Goal: Task Accomplishment & Management: Manage account settings

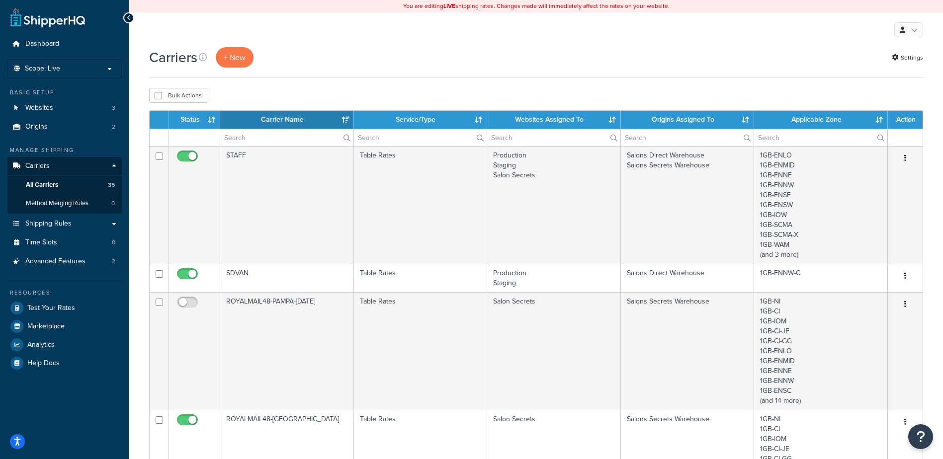
select select "15"
click at [313, 133] on input "text" at bounding box center [286, 137] width 133 height 17
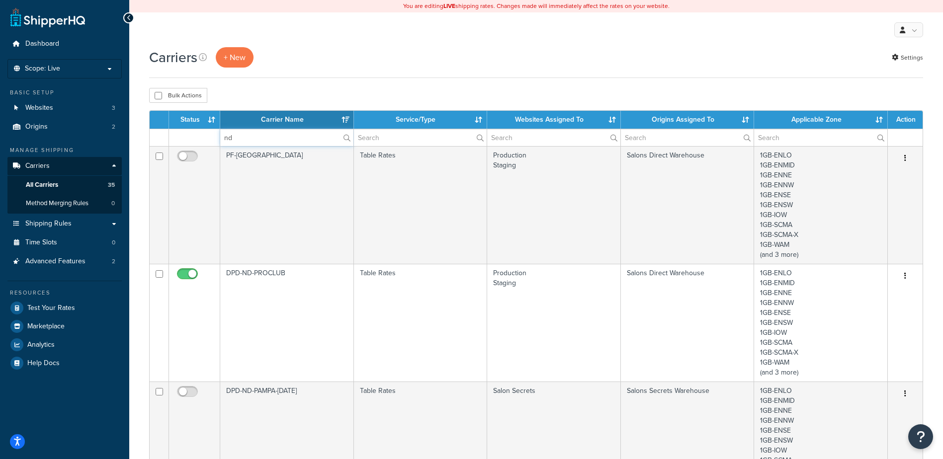
type input "nd"
click at [310, 96] on div "Bulk Actions Duplicate Delete" at bounding box center [536, 95] width 774 height 15
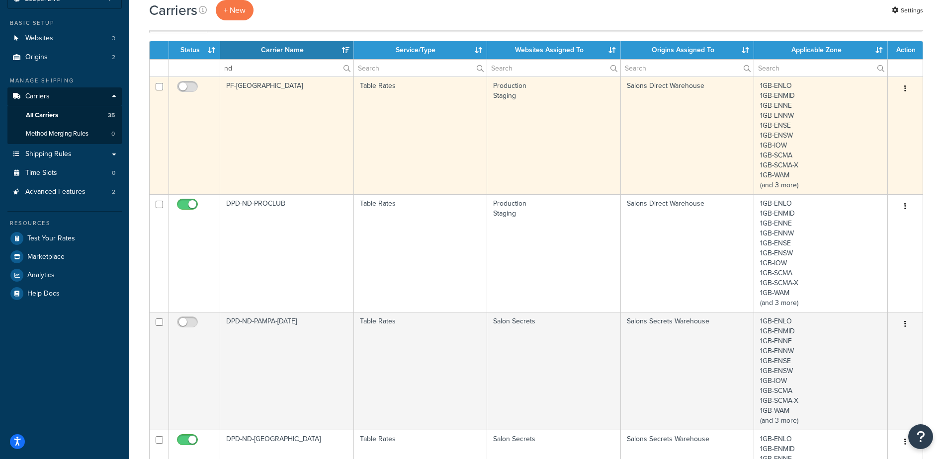
scroll to position [149, 0]
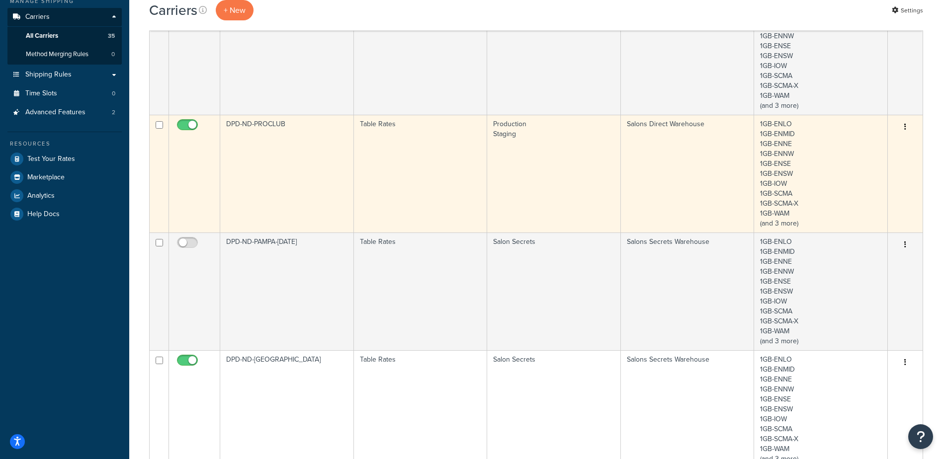
click at [188, 123] on input "checkbox" at bounding box center [188, 127] width 27 height 12
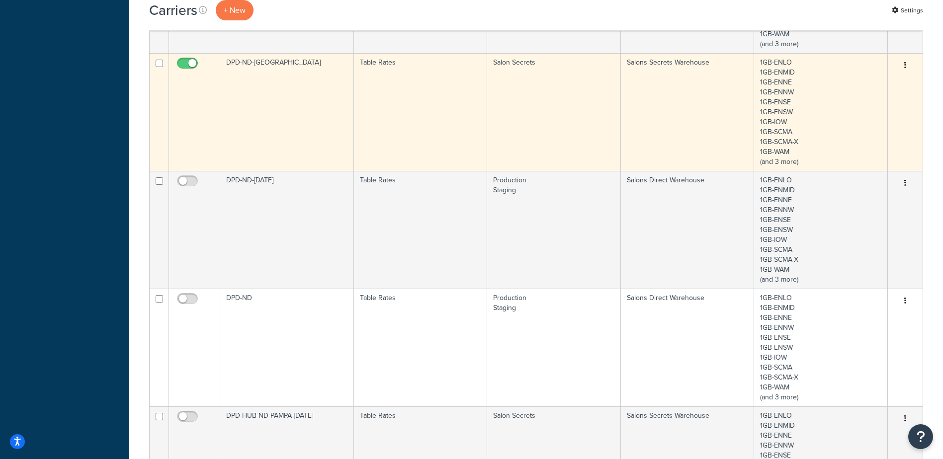
scroll to position [447, 0]
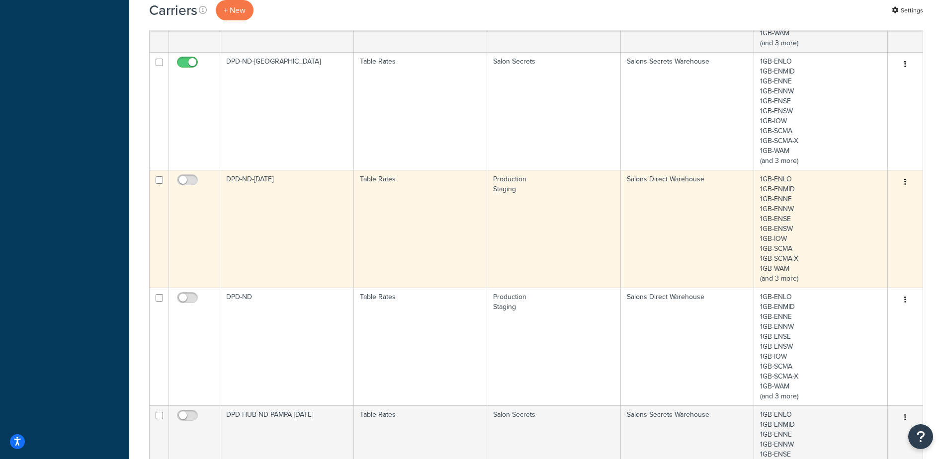
checkbox input "true"
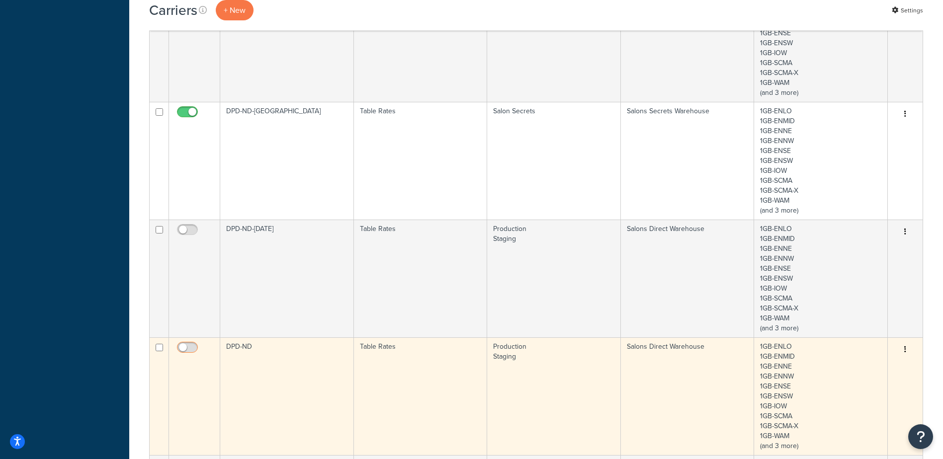
click at [186, 351] on input "checkbox" at bounding box center [188, 350] width 27 height 12
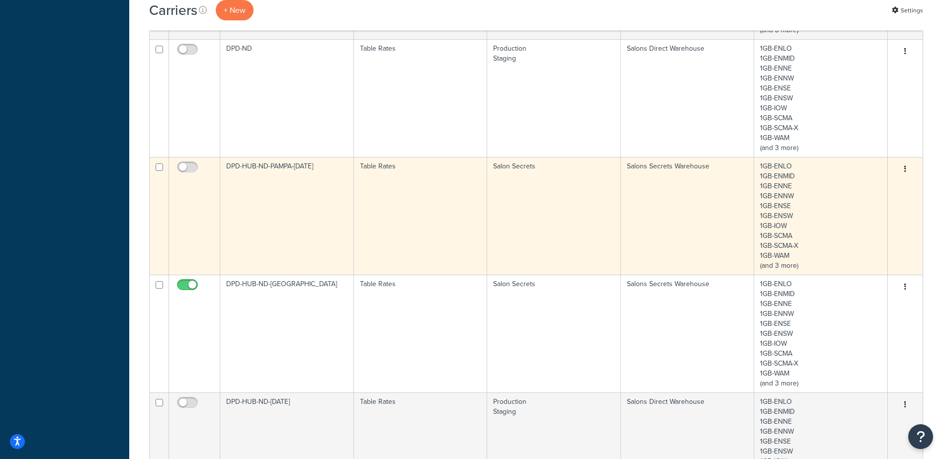
scroll to position [696, 0]
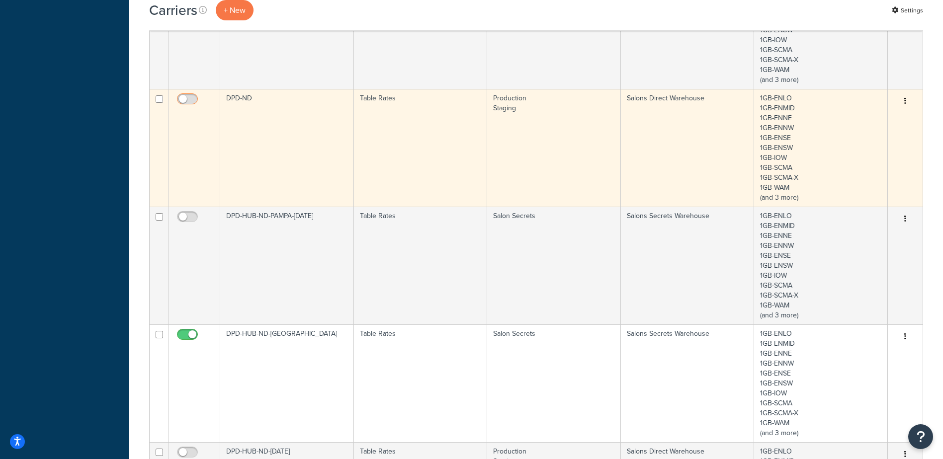
click at [180, 101] on input "checkbox" at bounding box center [188, 101] width 27 height 12
click at [189, 100] on input "checkbox" at bounding box center [188, 101] width 27 height 12
checkbox input "false"
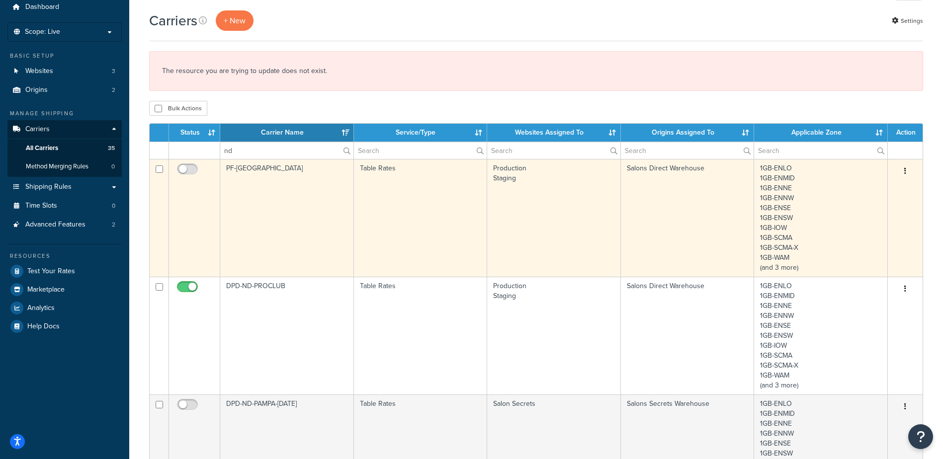
scroll to position [0, 0]
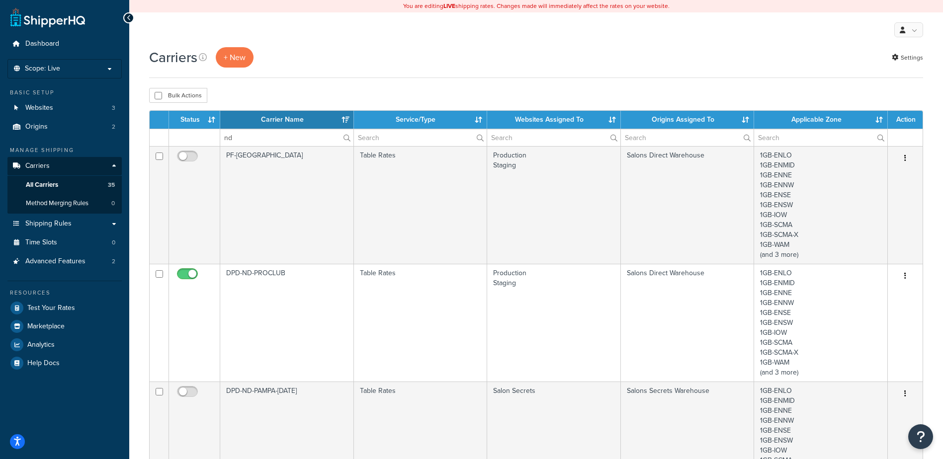
click at [327, 50] on div "Carriers + New Settings" at bounding box center [536, 57] width 774 height 20
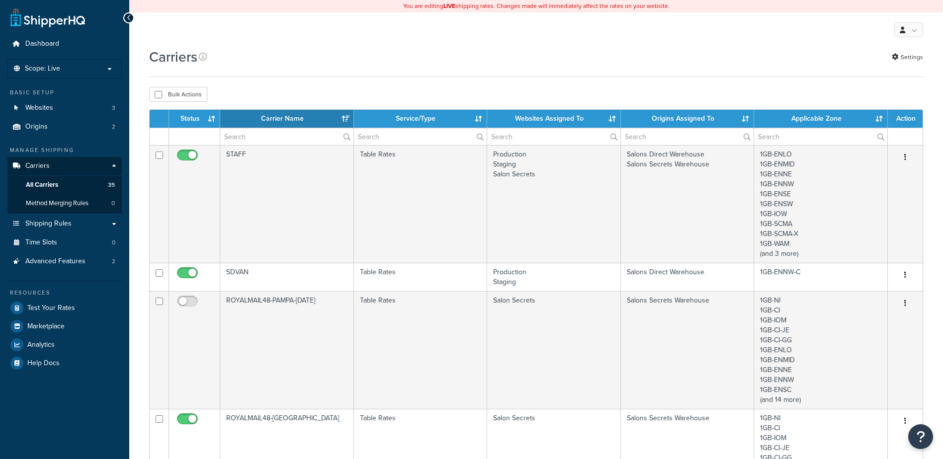
select select "15"
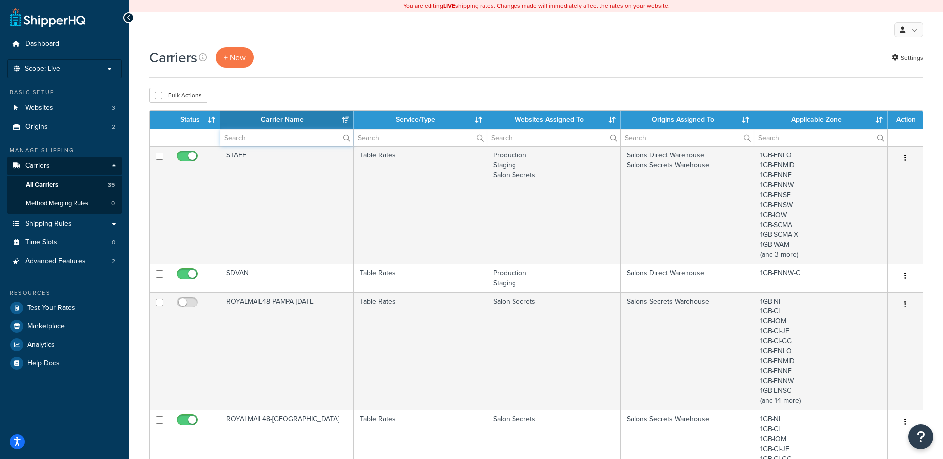
click at [318, 137] on input "text" at bounding box center [286, 137] width 133 height 17
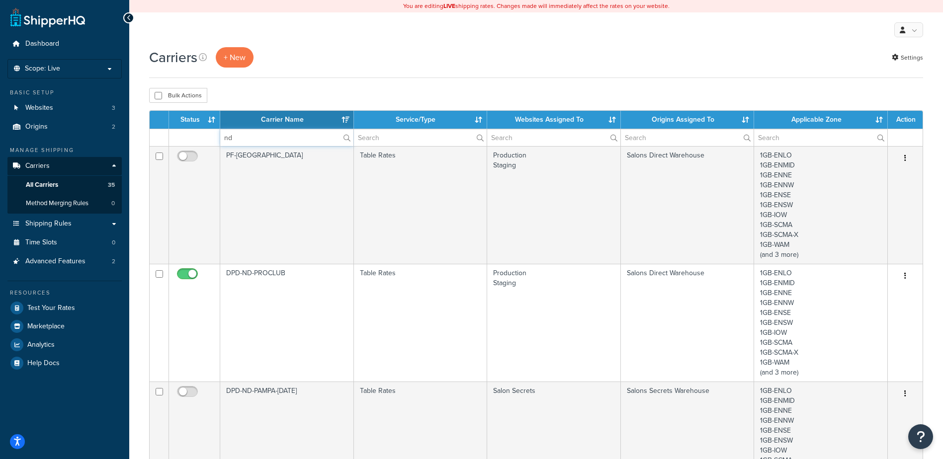
type input "nd"
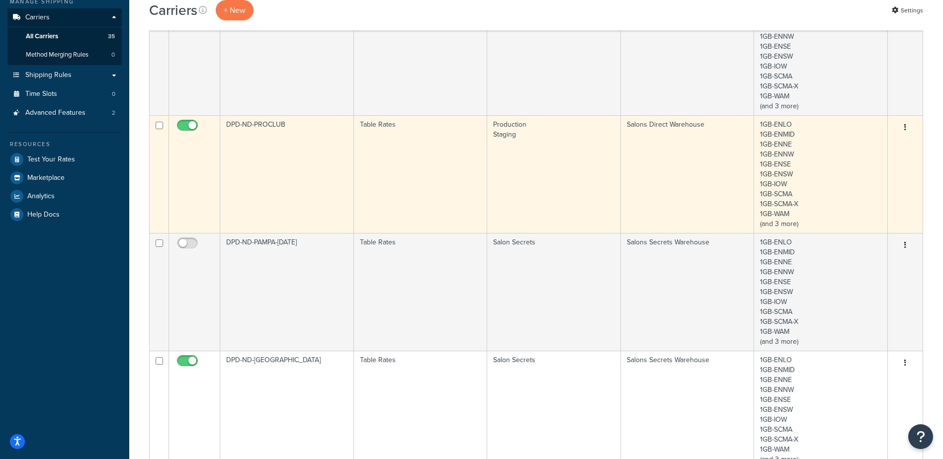
scroll to position [149, 0]
click at [192, 130] on input "checkbox" at bounding box center [188, 127] width 27 height 12
checkbox input "false"
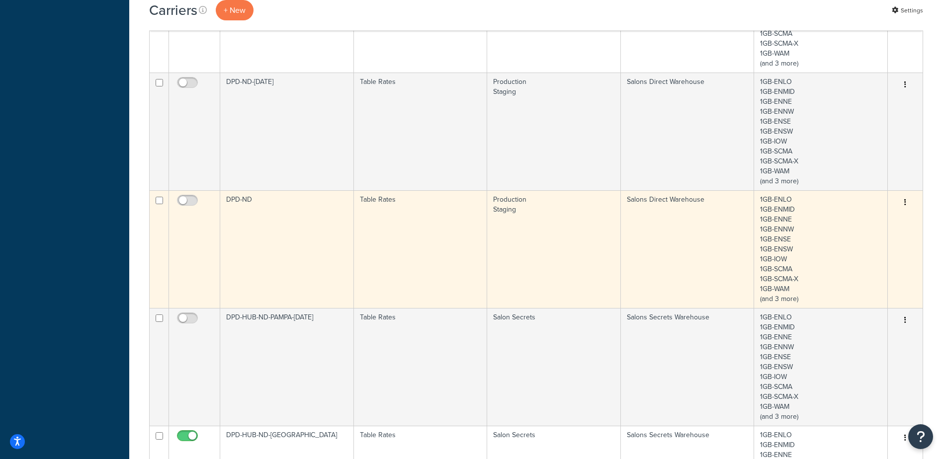
scroll to position [547, 0]
click at [189, 198] on input "checkbox" at bounding box center [188, 201] width 27 height 12
checkbox input "true"
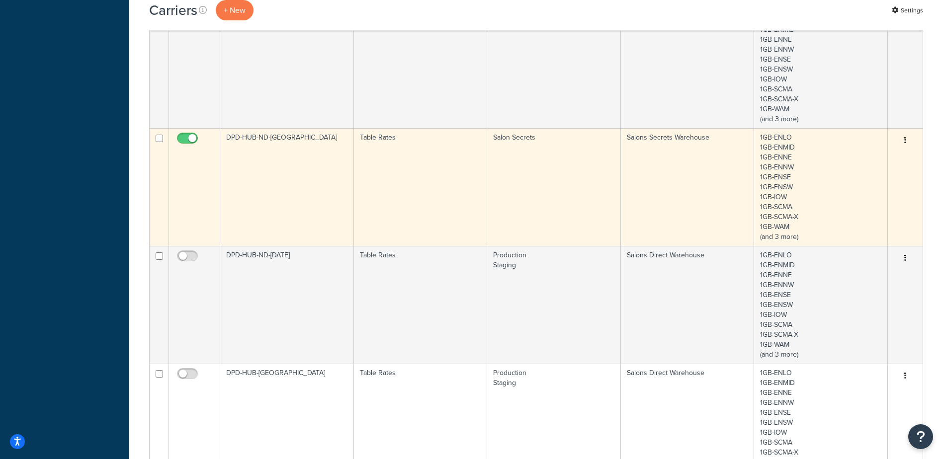
scroll to position [845, 0]
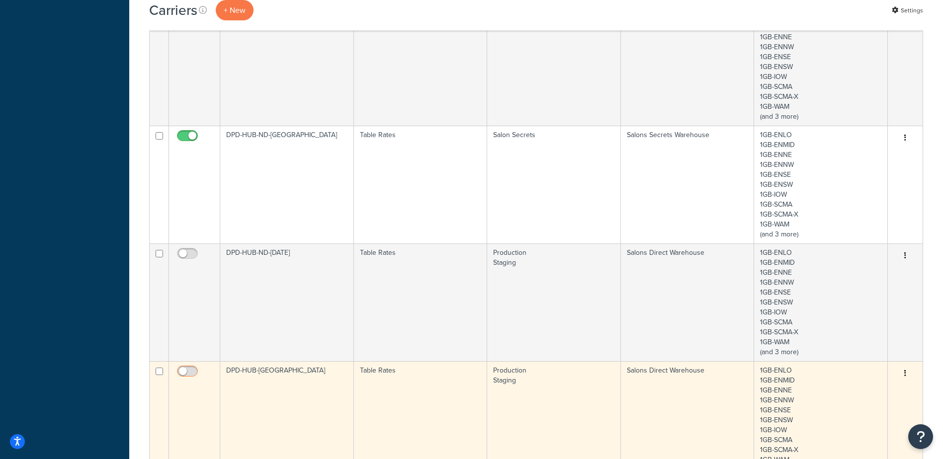
click at [186, 372] on input "checkbox" at bounding box center [188, 374] width 27 height 12
checkbox input "true"
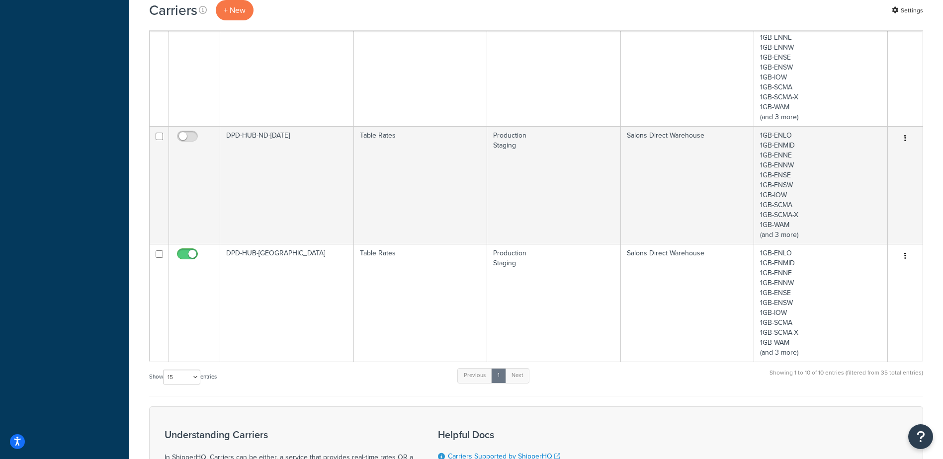
scroll to position [795, 0]
